Goal: Information Seeking & Learning: Check status

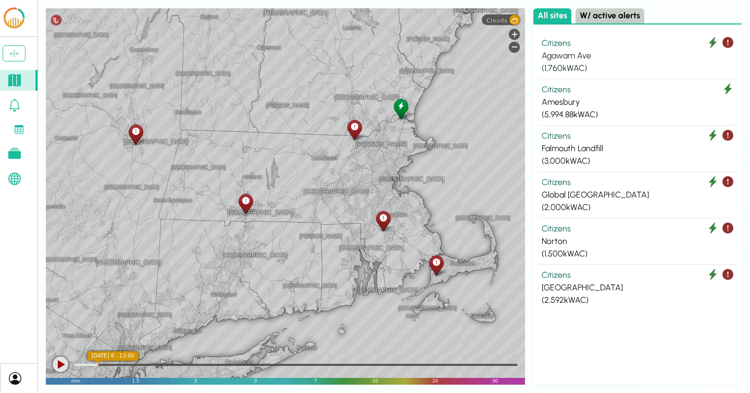
click at [591, 64] on div "( 1,760 kWAC)" at bounding box center [637, 68] width 192 height 12
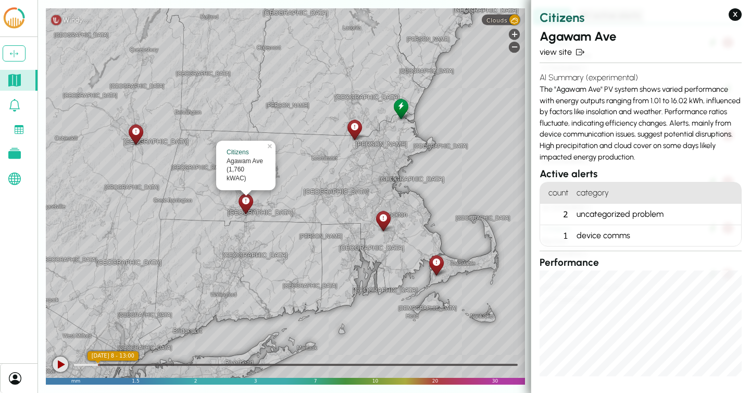
click at [602, 210] on div "uncategorized problem" at bounding box center [656, 214] width 169 height 21
click at [598, 233] on div "device comms" at bounding box center [656, 235] width 169 height 21
click at [559, 53] on link "view site" at bounding box center [640, 52] width 202 height 12
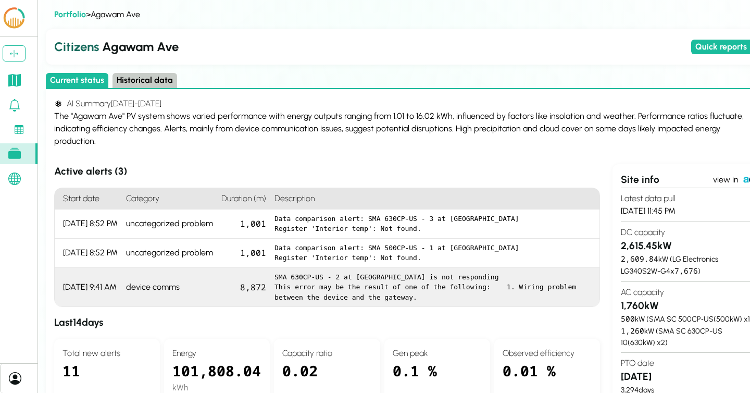
drag, startPoint x: 429, startPoint y: 286, endPoint x: 286, endPoint y: 276, distance: 143.0
click at [286, 276] on pre "SMA 630CP-US - 2 at Agawam Ave is not responding This error may be the result o…" at bounding box center [432, 287] width 317 height 31
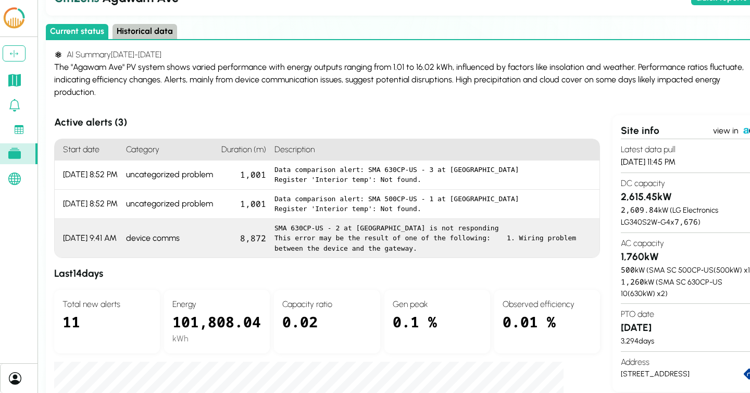
drag, startPoint x: 341, startPoint y: 214, endPoint x: 274, endPoint y: 213, distance: 67.2
click at [274, 219] on div "SMA 630CP-US - 2 at Agawam Ave is not responding This error may be the result o…" at bounding box center [434, 238] width 329 height 39
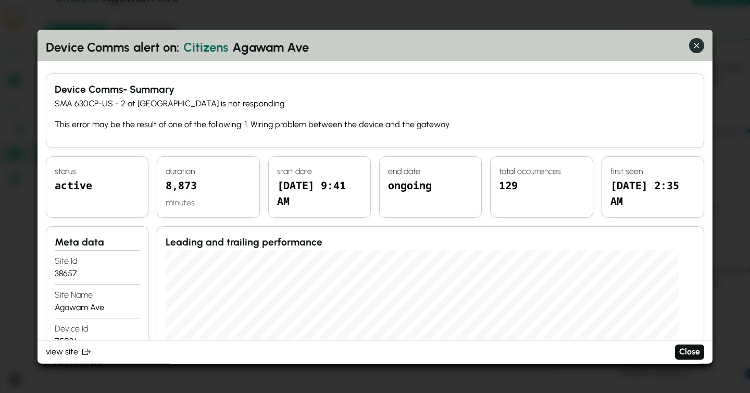
click at [699, 49] on icon "button" at bounding box center [696, 45] width 11 height 11
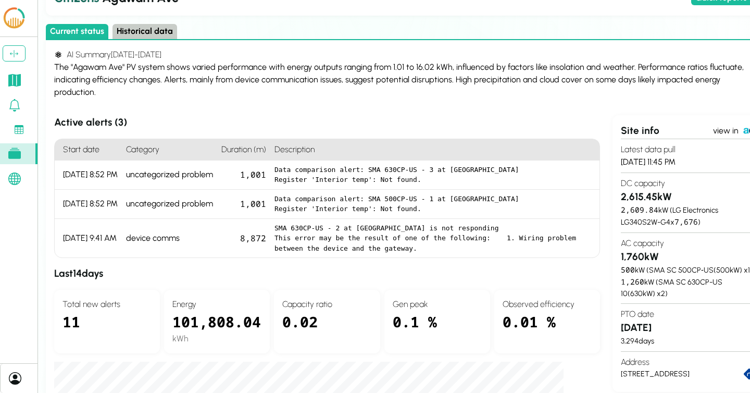
click at [21, 82] on link at bounding box center [18, 80] width 37 height 21
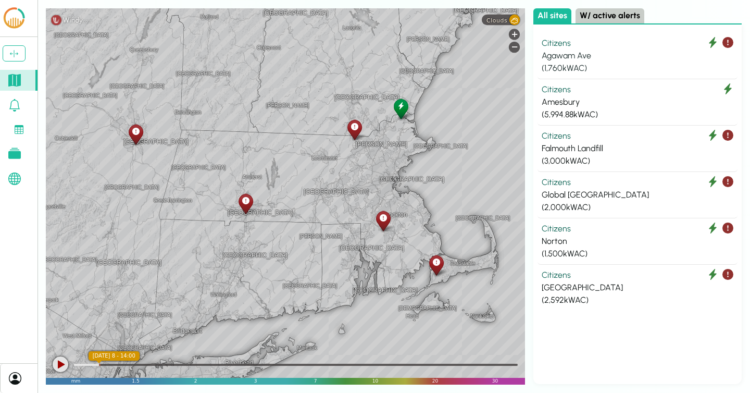
click at [610, 54] on div "Agawam Ave" at bounding box center [637, 55] width 192 height 12
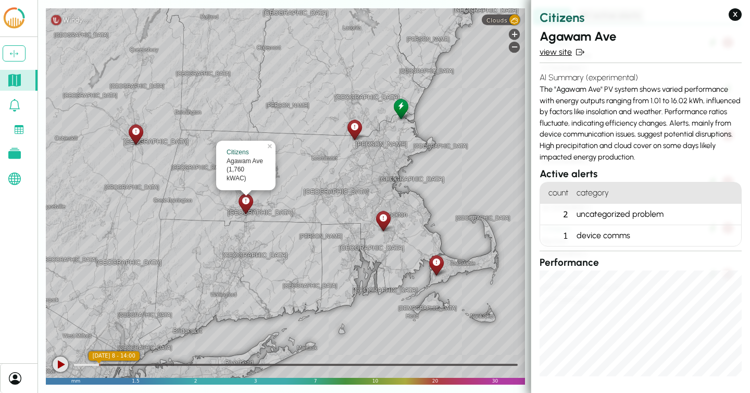
click at [553, 53] on link "view site" at bounding box center [640, 52] width 202 height 12
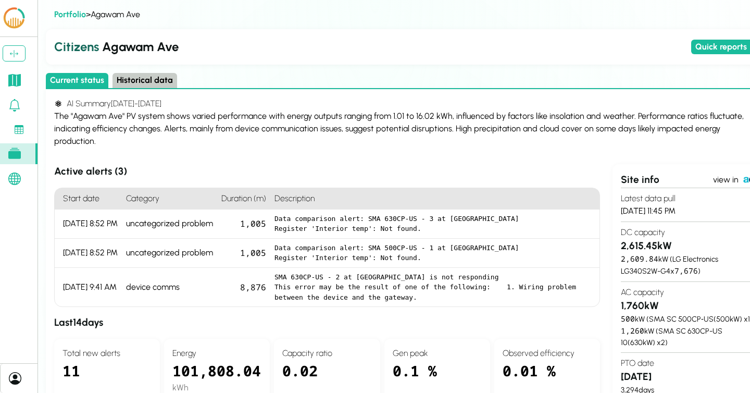
drag, startPoint x: 130, startPoint y: 279, endPoint x: 444, endPoint y: 137, distance: 344.2
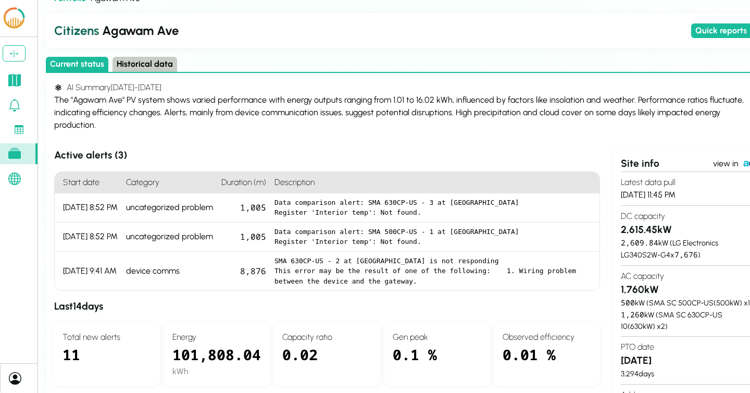
scroll to position [17, 0]
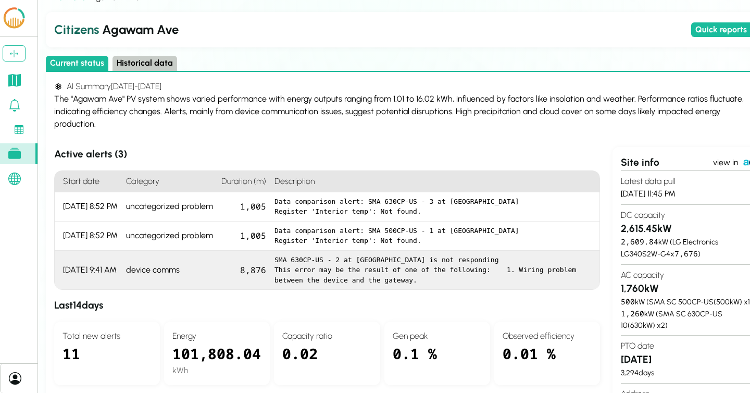
drag, startPoint x: 276, startPoint y: 258, endPoint x: 433, endPoint y: 266, distance: 156.4
click at [433, 266] on div "SMA 630CP-US - 2 at Agawam Ave is not responding This error may be the result o…" at bounding box center [434, 269] width 329 height 39
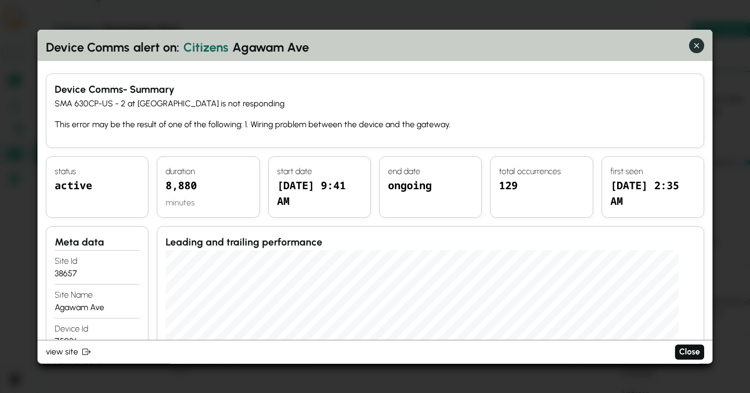
click at [697, 44] on icon "button" at bounding box center [696, 45] width 5 height 5
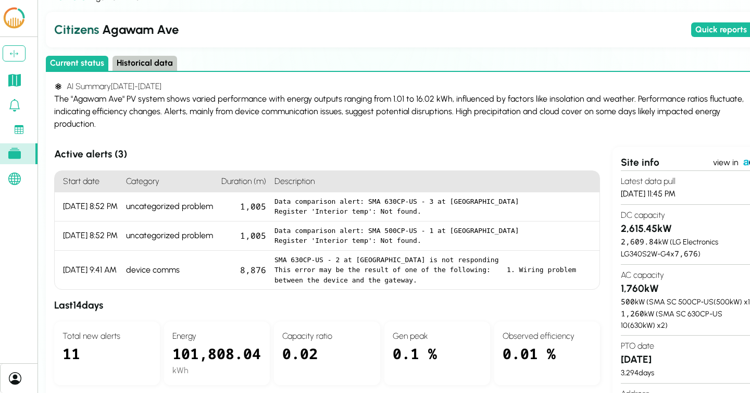
click at [22, 81] on link at bounding box center [18, 80] width 37 height 21
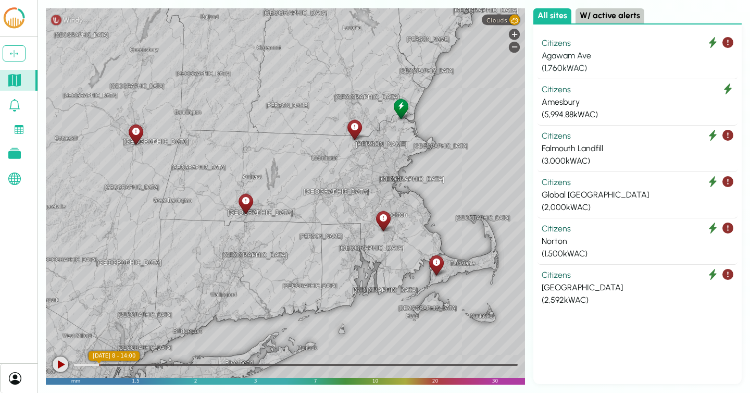
click at [599, 51] on div "Agawam Ave" at bounding box center [637, 55] width 192 height 12
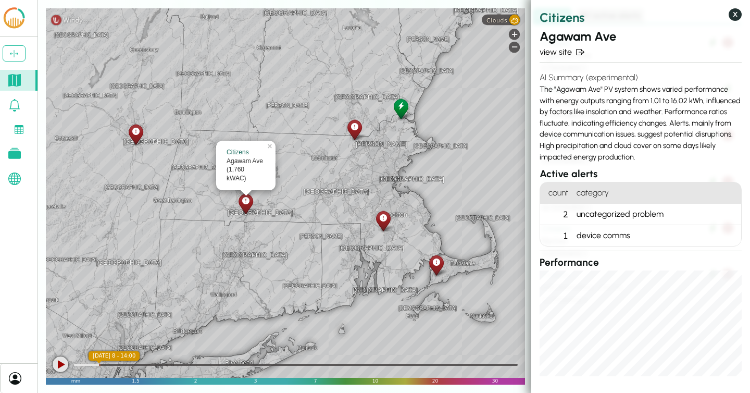
click at [734, 17] on button "X" at bounding box center [734, 14] width 13 height 12
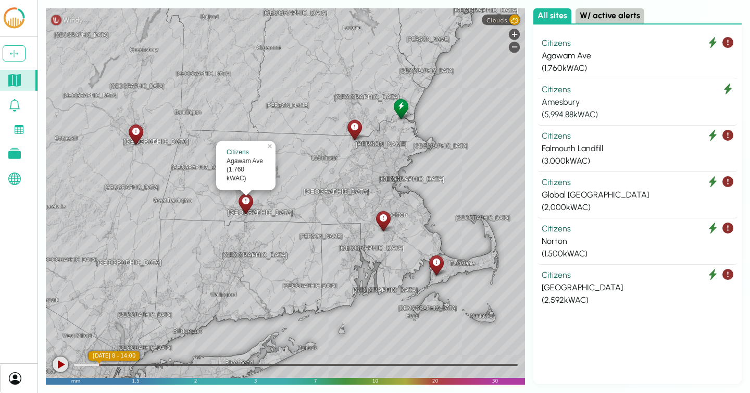
click at [608, 99] on div "Amesbury" at bounding box center [637, 102] width 192 height 12
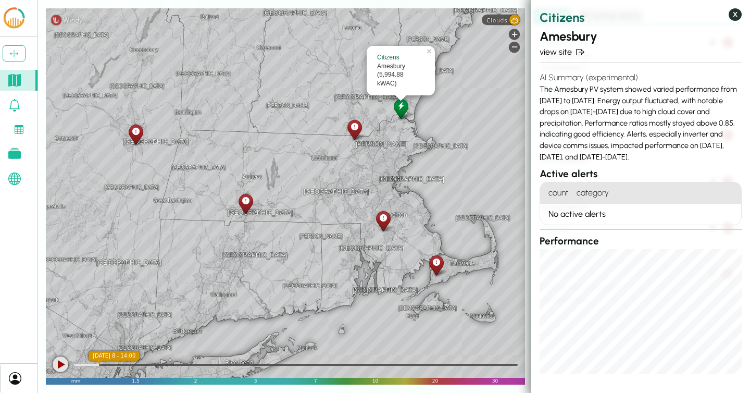
click at [730, 17] on button "X" at bounding box center [734, 14] width 13 height 12
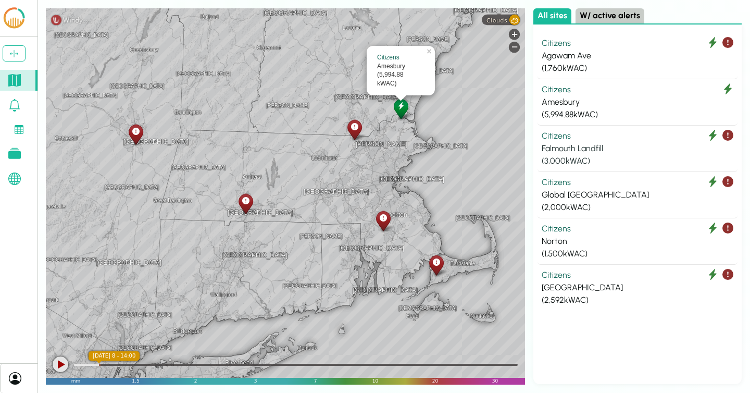
click at [602, 136] on div "Citizens" at bounding box center [637, 136] width 192 height 12
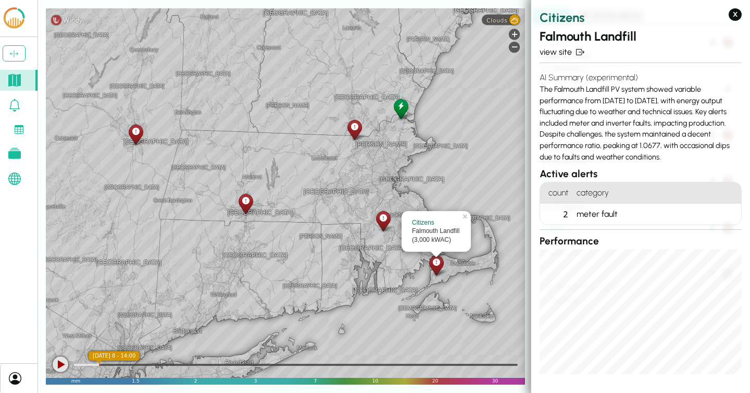
click at [634, 74] on h4 "AI Summary (experimental)" at bounding box center [640, 77] width 202 height 12
click at [624, 109] on div "AI Summary (experimental) The Falmouth Landfill PV system showed variable perfo…" at bounding box center [640, 116] width 202 height 99
click at [620, 112] on div "AI Summary (experimental) The Falmouth Landfill PV system showed variable perfo…" at bounding box center [640, 116] width 202 height 99
click at [355, 126] on icon at bounding box center [354, 126] width 7 height 11
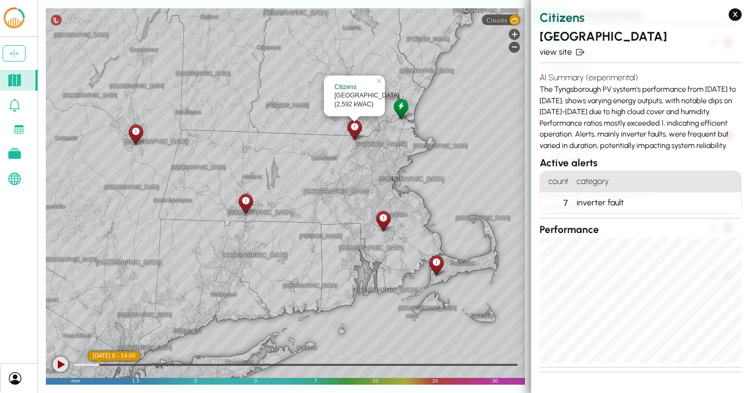
click at [248, 206] on div at bounding box center [245, 203] width 18 height 23
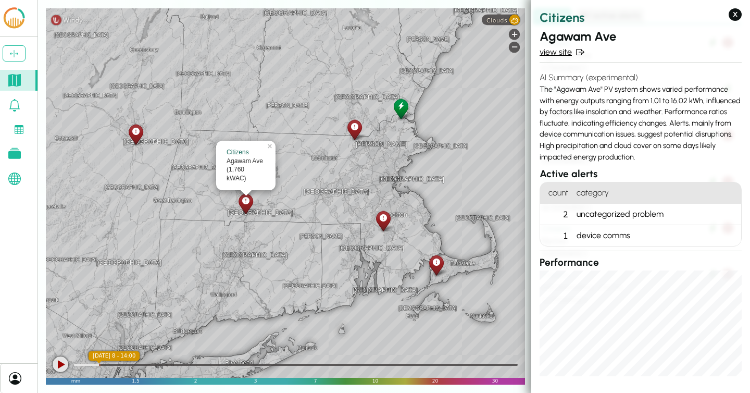
click at [553, 55] on link "view site" at bounding box center [640, 52] width 202 height 12
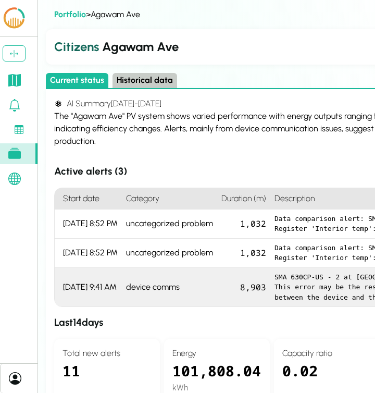
click at [177, 280] on div "device comms" at bounding box center [169, 287] width 95 height 39
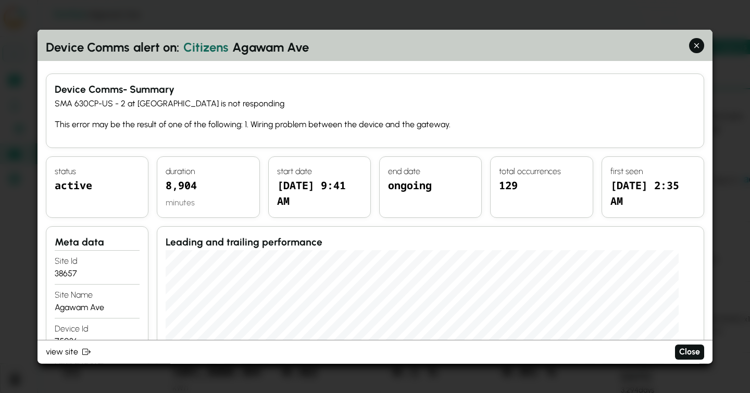
click at [613, 48] on h2 "device comms alert on: Citizens Agawam Ave" at bounding box center [375, 47] width 658 height 19
click at [613, 119] on p "This error may be the result of one of the following: 1. Wiring problem between…" at bounding box center [375, 124] width 640 height 12
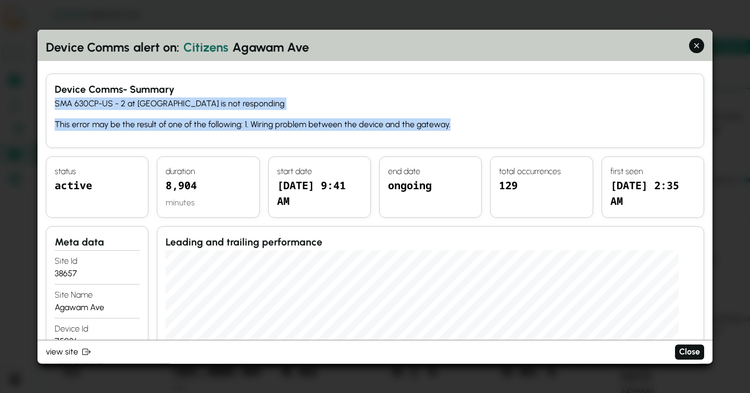
drag, startPoint x: 460, startPoint y: 127, endPoint x: 42, endPoint y: 100, distance: 418.4
click at [302, 97] on p "SMA 630CP-US - 2 at Agawam Ave is not responding" at bounding box center [375, 103] width 640 height 12
drag, startPoint x: 482, startPoint y: 120, endPoint x: 58, endPoint y: 100, distance: 424.8
click at [58, 100] on div "SMA 630CP-US - 2 at Agawam Ave is not responding This error may be the result o…" at bounding box center [375, 113] width 640 height 33
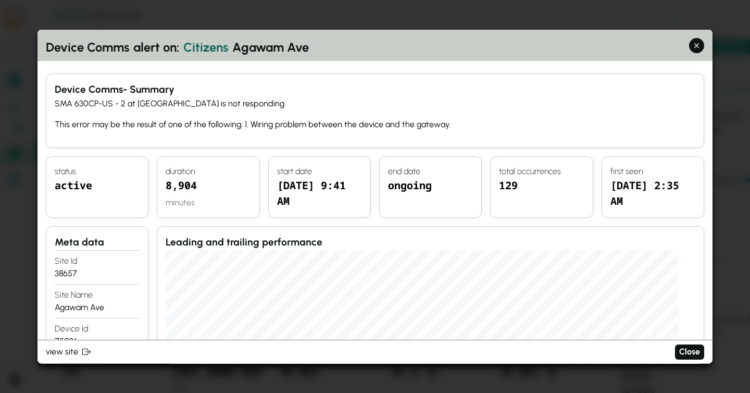
click at [481, 135] on div "device comms - Summary SMA 630CP-US - 2 at Agawam Ave is not responding This er…" at bounding box center [375, 110] width 658 height 74
click at [697, 46] on icon "button" at bounding box center [696, 45] width 11 height 11
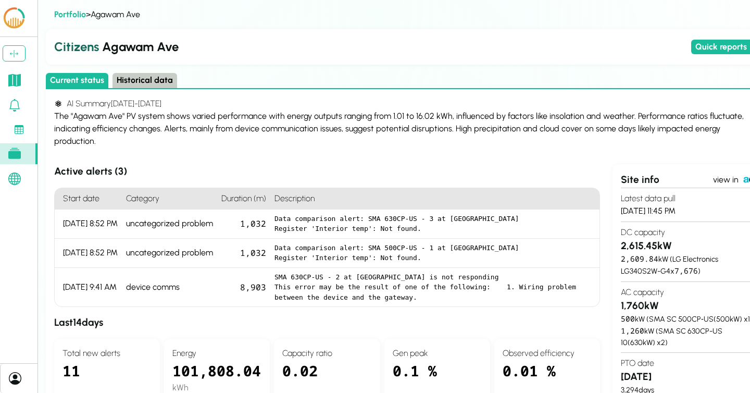
click at [258, 38] on h2 "Citizens Agawam Ave" at bounding box center [370, 46] width 633 height 19
